Goal: Information Seeking & Learning: Learn about a topic

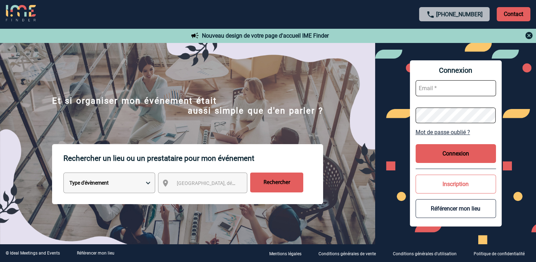
click at [423, 86] on input "text" at bounding box center [456, 88] width 80 height 16
paste input "florence.mazilier@pfizer.com"
type input "florence.mazilier@pfizer.com"
click at [460, 154] on button "Connexion" at bounding box center [456, 153] width 80 height 19
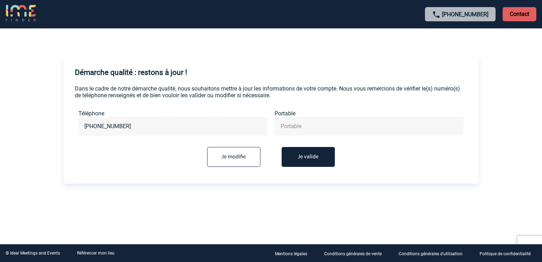
click at [292, 126] on input "text" at bounding box center [369, 126] width 180 height 10
type input "+33647193201"
click at [311, 157] on button "Je valide" at bounding box center [308, 157] width 53 height 20
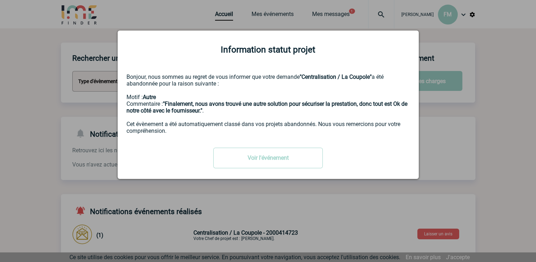
click at [357, 155] on div "Voir l'événement" at bounding box center [269, 157] width 284 height 21
click at [259, 160] on link "Voir l'événement" at bounding box center [268, 157] width 110 height 21
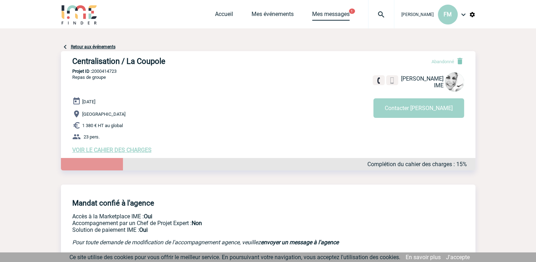
click at [330, 15] on link "Mes messages" at bounding box center [331, 16] width 38 height 10
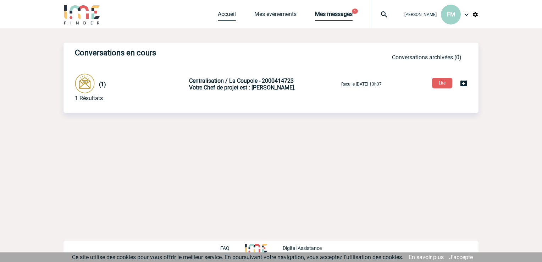
click at [222, 15] on link "Accueil" at bounding box center [227, 16] width 18 height 10
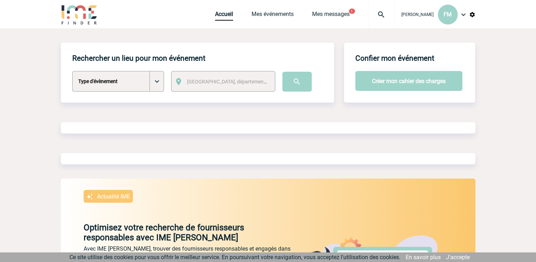
click at [160, 82] on select "Type d'évènement Séminaire avec nuitée Séminaire sans nuitée Repas de groupe Te…" at bounding box center [118, 81] width 92 height 21
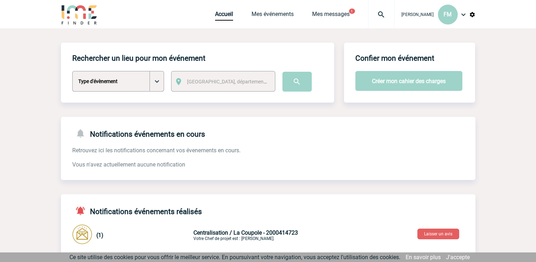
select select "1"
click at [72, 71] on select "Type d'évènement Séminaire avec nuitée Séminaire sans nuitée Repas de groupe Te…" at bounding box center [118, 81] width 92 height 21
click at [201, 82] on span "Ville, département, région..." at bounding box center [236, 82] width 99 height 6
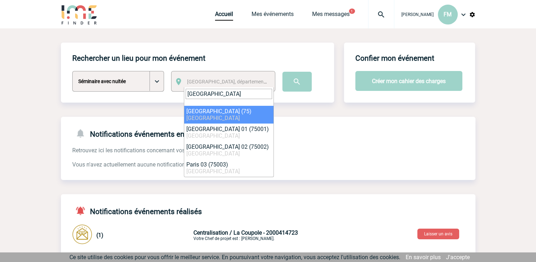
type input "paris"
select select "3"
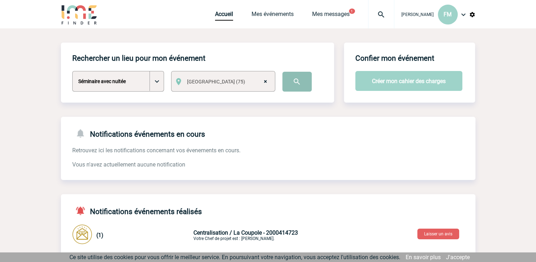
click at [293, 82] on input "image" at bounding box center [297, 82] width 29 height 20
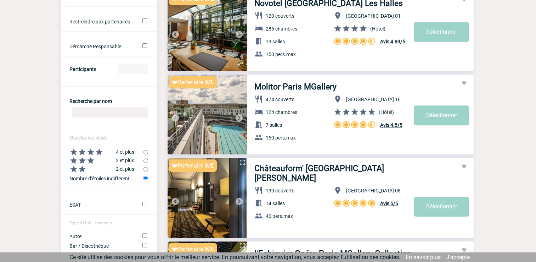
scroll to position [284, 0]
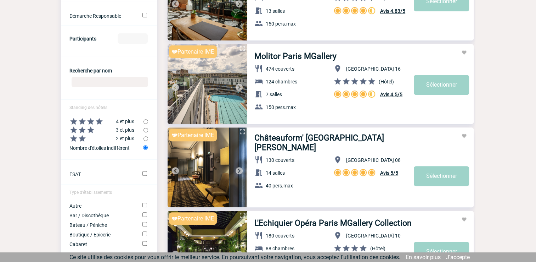
click at [85, 133] on img at bounding box center [82, 130] width 9 height 9
click at [146, 131] on input "radio" at bounding box center [146, 130] width 5 height 5
radio input "true"
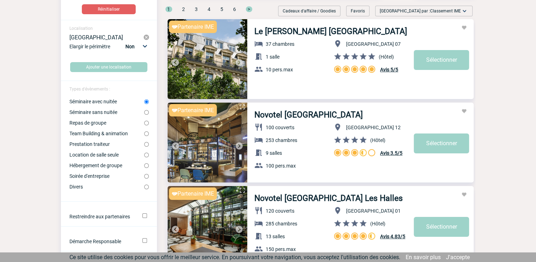
scroll to position [71, 0]
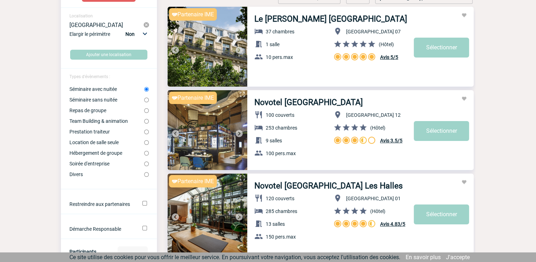
click at [145, 154] on input "Hébergement de groupe" at bounding box center [146, 153] width 5 height 5
radio input "true"
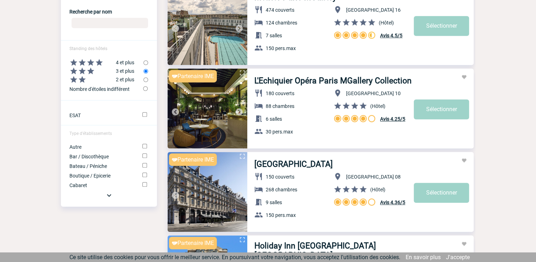
scroll to position [355, 0]
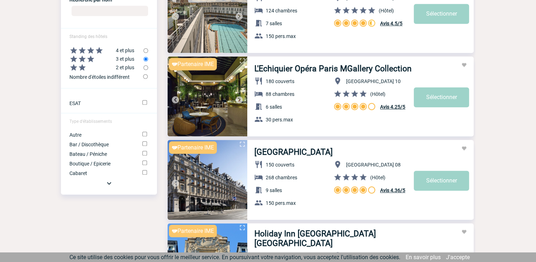
click at [108, 187] on img at bounding box center [109, 183] width 9 height 9
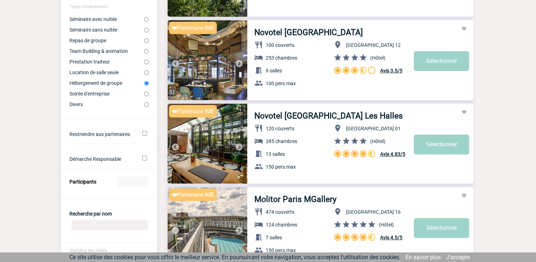
scroll to position [142, 0]
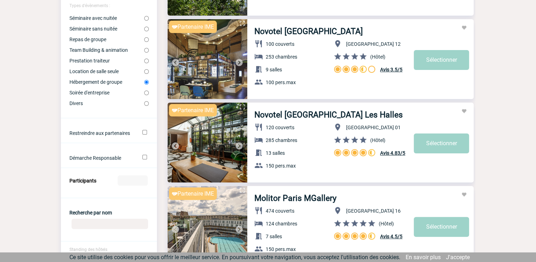
click at [213, 74] on img at bounding box center [208, 59] width 80 height 80
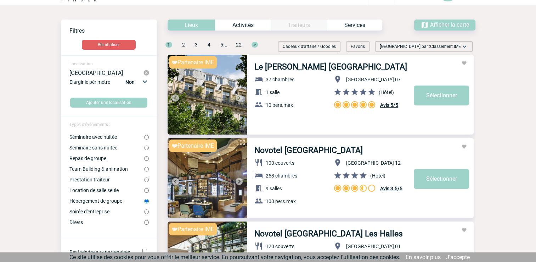
scroll to position [35, 0]
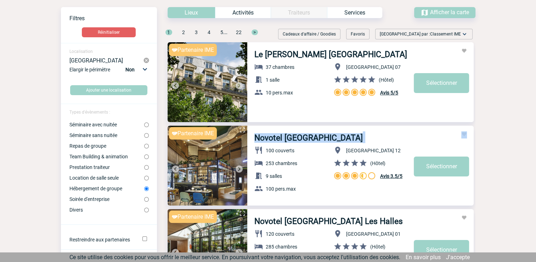
drag, startPoint x: 356, startPoint y: 139, endPoint x: 255, endPoint y: 140, distance: 100.7
click at [255, 140] on h3 "Novotel [GEOGRAPHIC_DATA]" at bounding box center [361, 137] width 213 height 12
copy h3 "Novotel [GEOGRAPHIC_DATA]"
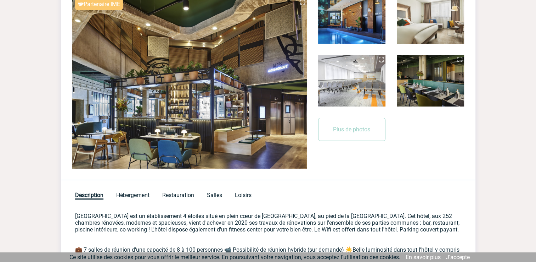
scroll to position [177, 0]
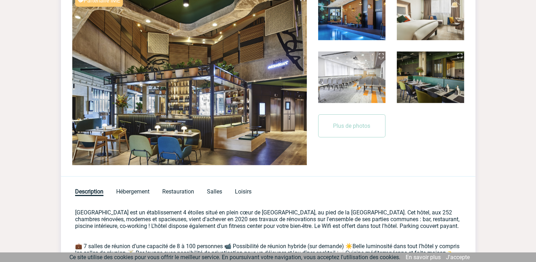
click at [289, 92] on img at bounding box center [189, 77] width 235 height 176
click at [362, 31] on img at bounding box center [351, 14] width 67 height 51
click at [286, 111] on img at bounding box center [189, 77] width 235 height 176
click at [132, 191] on span "Hébergement" at bounding box center [132, 192] width 33 height 8
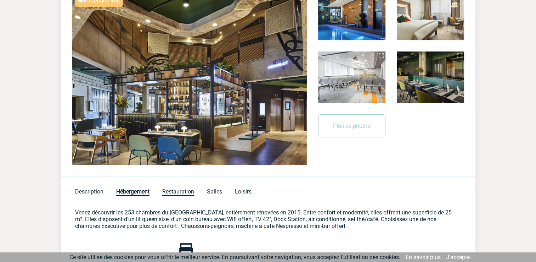
click at [177, 190] on span "Restauration" at bounding box center [178, 192] width 32 height 8
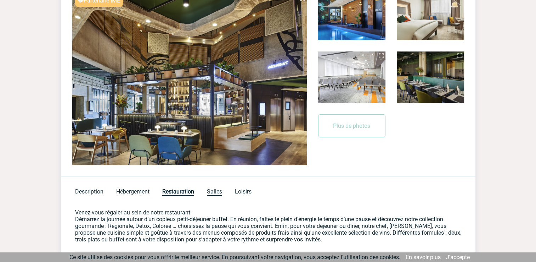
click at [218, 189] on span "Salles" at bounding box center [214, 192] width 15 height 8
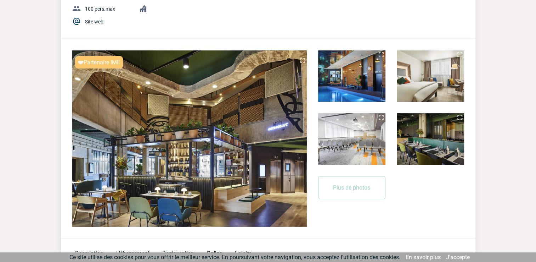
scroll to position [142, 0]
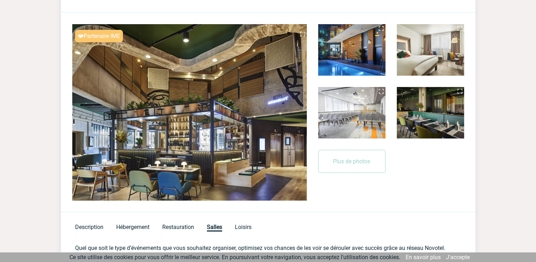
click at [438, 119] on img at bounding box center [430, 112] width 67 height 51
click at [345, 161] on button "Plus de photos" at bounding box center [351, 161] width 67 height 23
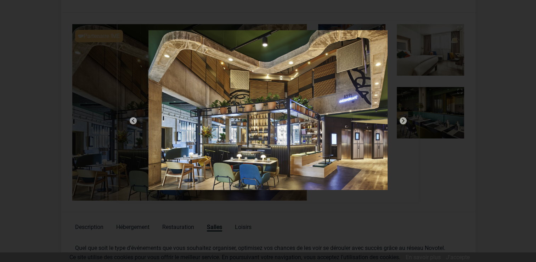
click at [405, 120] on img at bounding box center [403, 120] width 9 height 9
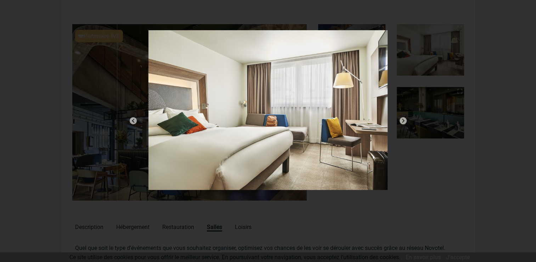
click at [405, 120] on img at bounding box center [403, 120] width 9 height 9
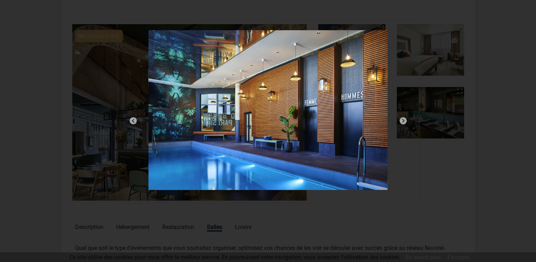
click at [405, 120] on img at bounding box center [403, 120] width 9 height 9
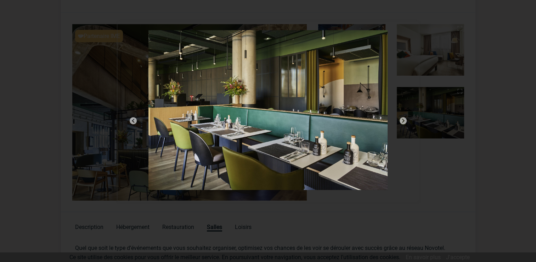
click at [405, 120] on img at bounding box center [403, 120] width 9 height 9
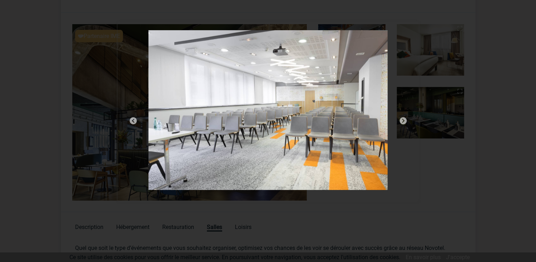
click at [405, 120] on img at bounding box center [403, 120] width 9 height 9
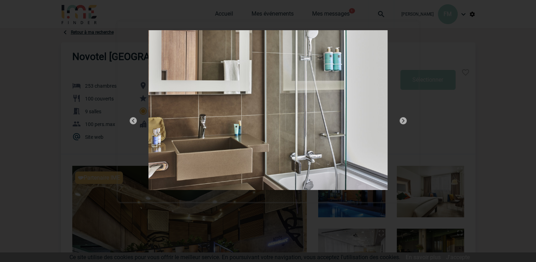
scroll to position [0, 0]
